Goal: Task Accomplishment & Management: Manage account settings

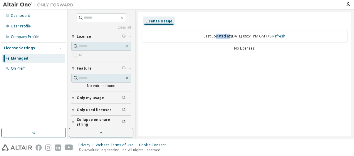
drag, startPoint x: 209, startPoint y: 37, endPoint x: 223, endPoint y: 37, distance: 14.1
click at [178, 37] on div "Last updated at: Tue 2025-10-07 09:51 PM GMT+8 Refresh" at bounding box center [245, 36] width 206 height 12
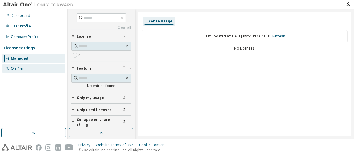
click at [18, 68] on div "On Prem" at bounding box center [18, 68] width 15 height 5
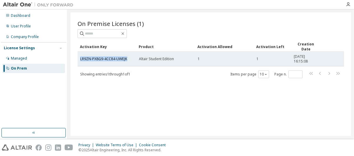
drag, startPoint x: 128, startPoint y: 58, endPoint x: 79, endPoint y: 58, distance: 49.4
click at [79, 58] on td "LR9ZN-PX8G9-4CC84-UWEJK" at bounding box center [107, 58] width 59 height 15
copy link "LR9ZN-PX8G9-4CC84-UWEJK"
click at [127, 59] on div "LR9ZN-PX8G9-4CC84-UWEJK" at bounding box center [107, 58] width 54 height 5
click at [123, 59] on div "LR9ZN-PX8G9-4CC84-UWEJK" at bounding box center [107, 58] width 54 height 5
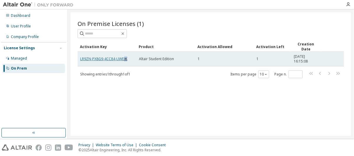
click at [127, 59] on link "LR9ZN-PX8G9-4CC84-UWEJK" at bounding box center [103, 58] width 47 height 5
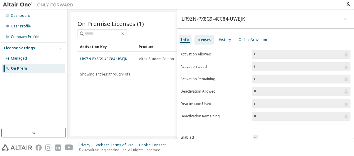
click at [178, 39] on div "Licenses" at bounding box center [204, 39] width 15 height 5
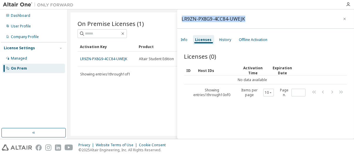
drag, startPoint x: 243, startPoint y: 19, endPoint x: 181, endPoint y: 21, distance: 62.4
click at [178, 21] on div "LR9ZN-PX8G9-4CC84-UWEJK" at bounding box center [265, 18] width 177 height 19
copy div "LR9ZN-PX8G9-4CC84-UWEJK"
drag, startPoint x: 141, startPoint y: 80, endPoint x: 136, endPoint y: 78, distance: 4.7
click at [141, 80] on div "On Premise Licenses (1) Clear Load Save Save As Field Operator Value Select fil…" at bounding box center [211, 73] width 281 height 123
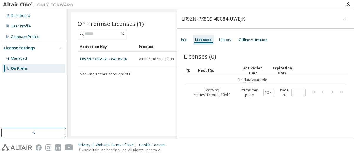
click at [5, 6] on img at bounding box center [40, 5] width 74 height 6
click at [42, 4] on img at bounding box center [40, 5] width 74 height 6
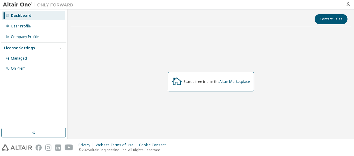
click at [350, 4] on icon "button" at bounding box center [348, 4] width 5 height 5
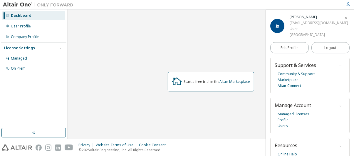
click at [350, 4] on icon "button" at bounding box center [348, 4] width 5 height 5
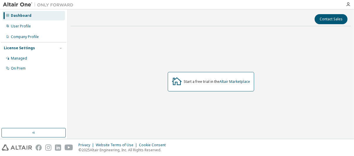
click at [21, 5] on img at bounding box center [40, 5] width 74 height 6
click at [53, 4] on img at bounding box center [40, 5] width 74 height 6
